Goal: Browse casually: Explore the website without a specific task or goal

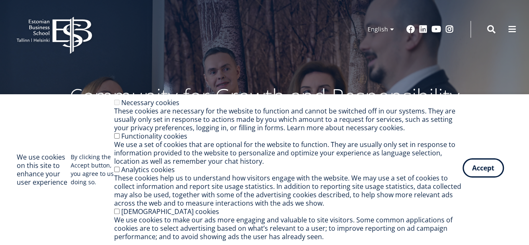
click at [475, 167] on button "Accept" at bounding box center [482, 167] width 41 height 19
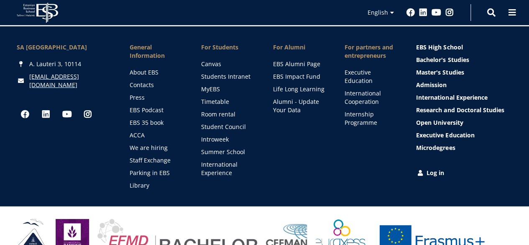
scroll to position [1226, 0]
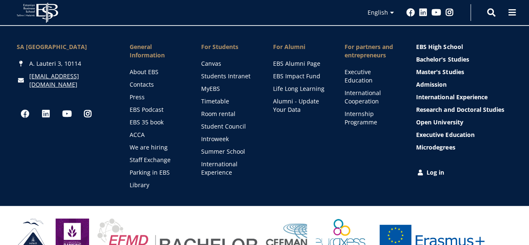
click at [320, 148] on li "For Alumni EBS Alumni Page EBS Impact Fund Life Long Learning Alumni - Update Y…" at bounding box center [292, 116] width 72 height 146
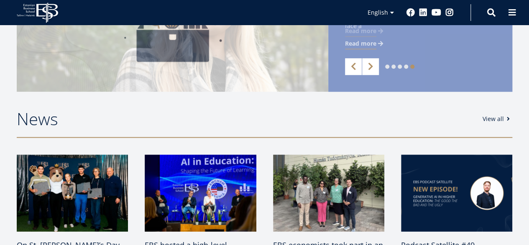
scroll to position [0, 0]
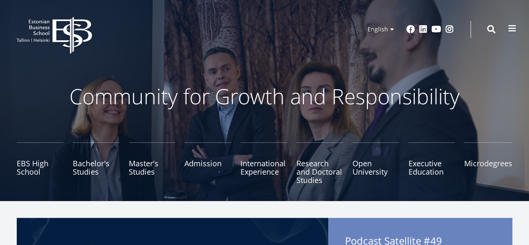
click at [510, 28] on span at bounding box center [512, 28] width 8 height 8
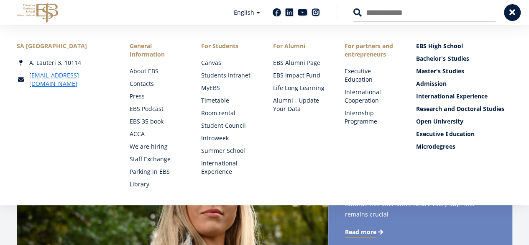
scroll to position [84, 0]
click at [508, 15] on span at bounding box center [512, 12] width 8 height 8
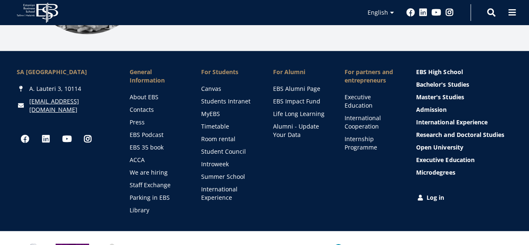
scroll to position [1200, 0]
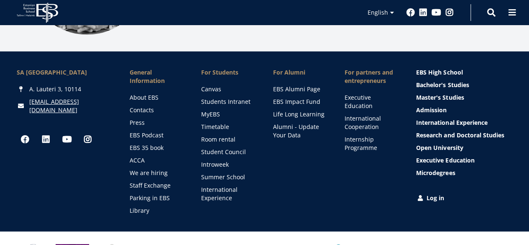
click at [284, 169] on li "For Alumni EBS Alumni Page EBS Impact Fund Life Long Learning Alumni - Update Y…" at bounding box center [292, 141] width 72 height 146
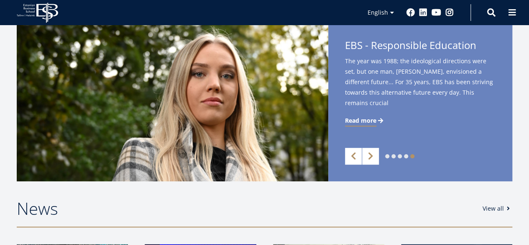
scroll to position [197, 0]
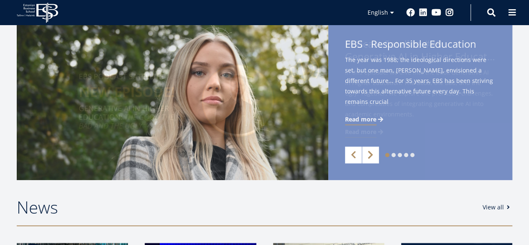
click at [366, 152] on link "Next" at bounding box center [370, 154] width 17 height 17
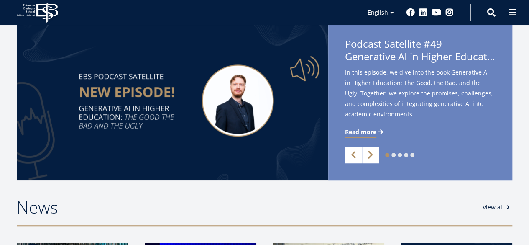
click at [372, 154] on link "Next" at bounding box center [370, 154] width 17 height 17
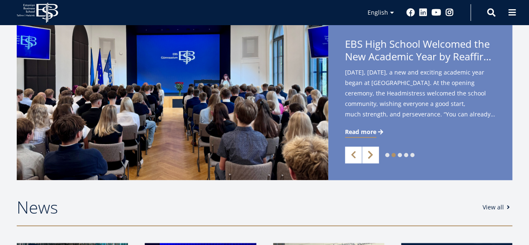
click at [372, 154] on link "Next" at bounding box center [370, 154] width 17 height 17
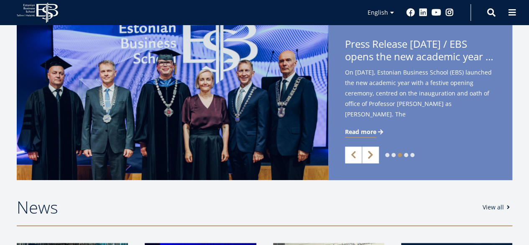
click at [372, 154] on link "Next" at bounding box center [370, 154] width 17 height 17
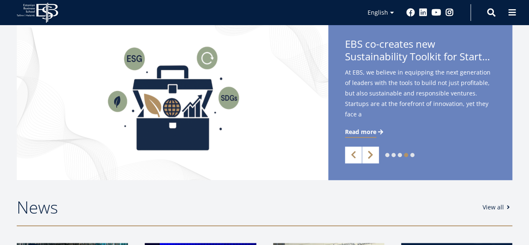
click at [372, 154] on link "Next" at bounding box center [370, 154] width 17 height 17
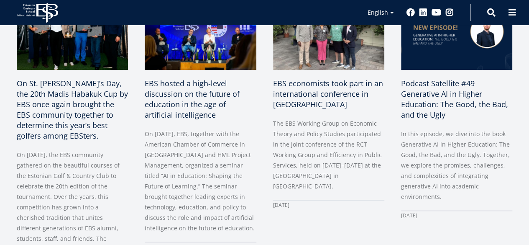
scroll to position [447, 0]
